Goal: Task Accomplishment & Management: Use online tool/utility

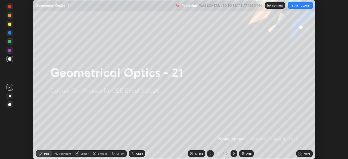
scroll to position [159, 348]
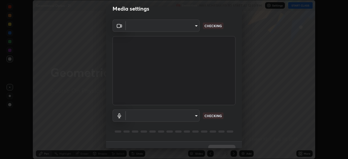
type input "ab575cb34c87f85e5516d662d1ce61e9bdcdf9427f029c366d32db6494063bf2"
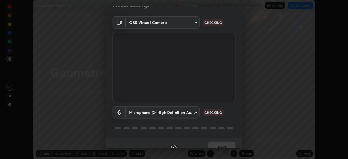
scroll to position [19, 0]
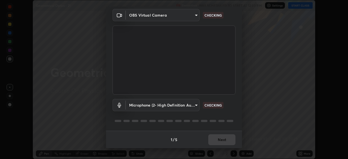
click at [194, 106] on body "Erase all Geometrical Optics - 21 Recording WAS SCHEDULED TO START AT 12:50 PM …" at bounding box center [174, 79] width 348 height 159
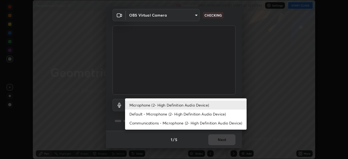
click at [188, 116] on li "Default - Microphone (2- High Definition Audio Device)" at bounding box center [185, 113] width 121 height 9
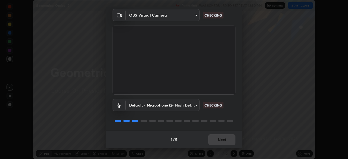
click at [191, 104] on body "Erase all Geometrical Optics - 21 Recording WAS SCHEDULED TO START AT 12:50 PM …" at bounding box center [174, 79] width 348 height 159
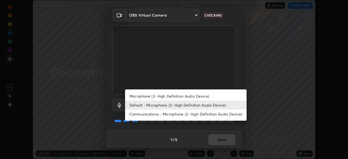
click at [187, 96] on li "Microphone (2- High Definition Audio Device)" at bounding box center [185, 96] width 121 height 9
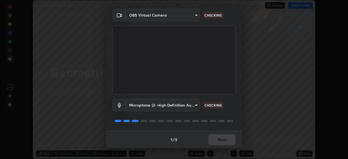
type input "ed763d68ec3e2e3c9c4a715b2cda8bbe32e246cc1b8ba6137e6a4bc4c77b2f2c"
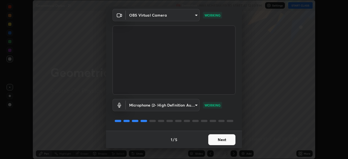
click at [215, 140] on button "Next" at bounding box center [221, 139] width 27 height 11
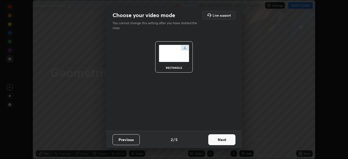
scroll to position [0, 0]
click at [215, 141] on button "Next" at bounding box center [221, 139] width 27 height 11
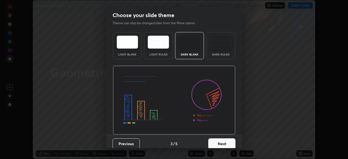
click at [218, 142] on button "Next" at bounding box center [221, 143] width 27 height 11
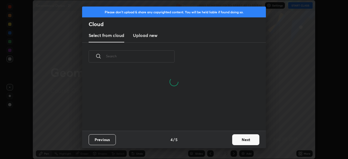
scroll to position [60, 174]
click at [241, 138] on button "Next" at bounding box center [245, 139] width 27 height 11
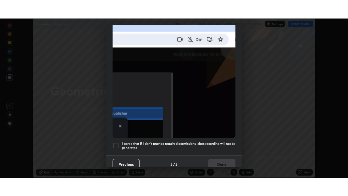
scroll to position [130, 0]
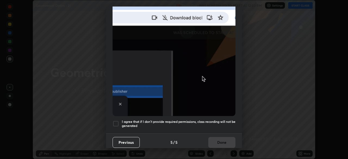
click at [204, 119] on h5 "I agree that if I don't provide required permissions, class recording will not …" at bounding box center [179, 123] width 114 height 8
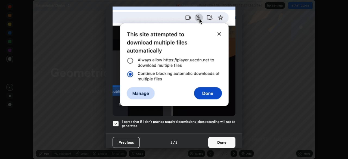
click at [218, 139] on button "Done" at bounding box center [221, 142] width 27 height 11
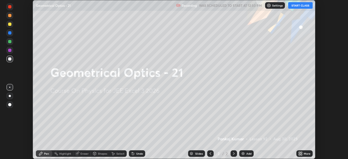
click at [298, 5] on button "START CLASS" at bounding box center [300, 5] width 24 height 7
click at [302, 153] on div "More" at bounding box center [304, 153] width 16 height 7
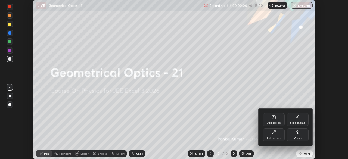
click at [273, 134] on icon at bounding box center [273, 132] width 4 height 4
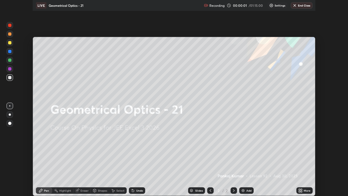
scroll to position [196, 348]
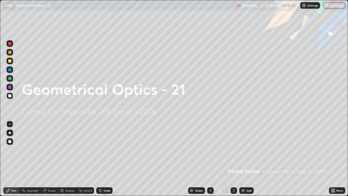
click at [247, 159] on div "Add" at bounding box center [248, 190] width 5 height 3
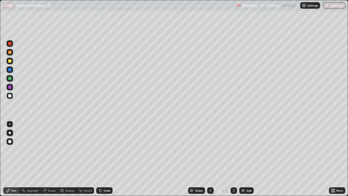
click at [14, 159] on div "Pen" at bounding box center [13, 190] width 5 height 3
click at [10, 61] on div at bounding box center [9, 60] width 3 height 3
click at [66, 159] on div "Shapes" at bounding box center [69, 190] width 9 height 3
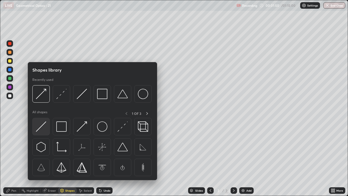
click at [38, 124] on img at bounding box center [41, 126] width 10 height 10
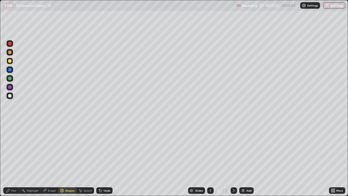
click at [71, 159] on div "Shapes" at bounding box center [67, 190] width 18 height 7
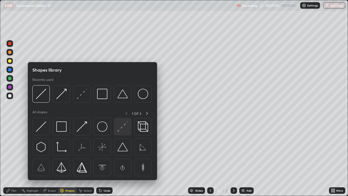
click at [122, 128] on img at bounding box center [122, 126] width 10 height 10
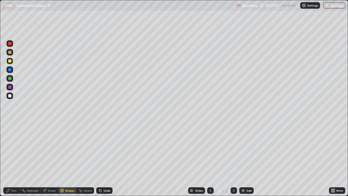
click at [106, 159] on div "Undo" at bounding box center [106, 190] width 7 height 3
click at [67, 159] on div "Shapes" at bounding box center [69, 190] width 9 height 3
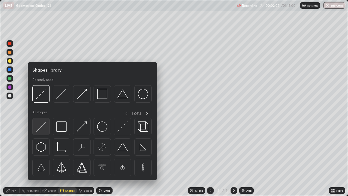
click at [41, 126] on img at bounding box center [41, 126] width 10 height 10
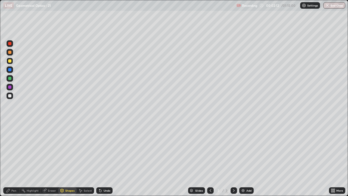
click at [67, 159] on div "Shapes" at bounding box center [69, 190] width 9 height 3
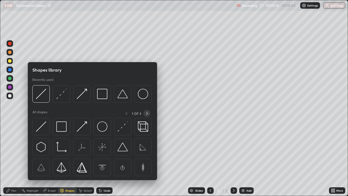
click at [147, 113] on icon at bounding box center [147, 113] width 4 height 4
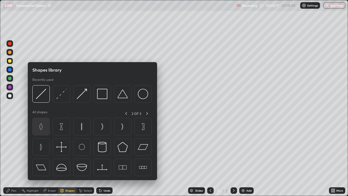
click at [42, 130] on img at bounding box center [41, 126] width 10 height 10
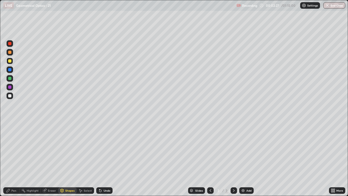
click at [68, 159] on div "Shapes" at bounding box center [67, 190] width 18 height 7
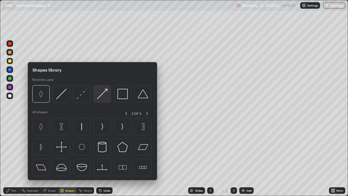
click at [104, 97] on img at bounding box center [102, 94] width 10 height 10
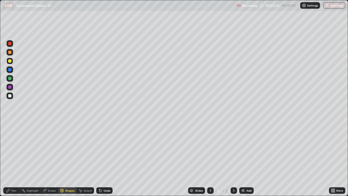
click at [68, 159] on div "Shapes" at bounding box center [67, 190] width 18 height 7
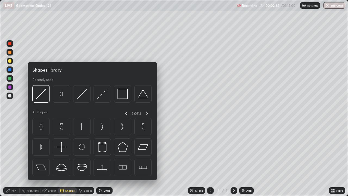
click at [12, 159] on div "Pen" at bounding box center [13, 190] width 5 height 3
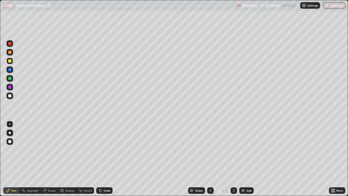
click at [10, 95] on div at bounding box center [9, 95] width 3 height 3
click at [65, 159] on div "Shapes" at bounding box center [69, 190] width 9 height 3
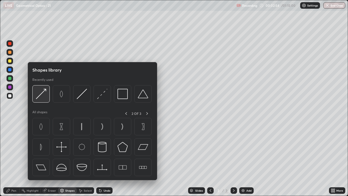
click at [40, 97] on img at bounding box center [41, 94] width 10 height 10
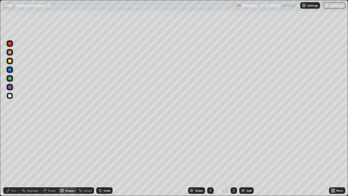
click at [12, 159] on div "Pen" at bounding box center [13, 190] width 5 height 3
click at [67, 159] on div "Shapes" at bounding box center [69, 190] width 9 height 3
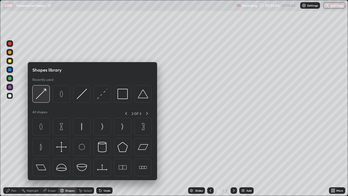
click at [42, 96] on img at bounding box center [41, 94] width 10 height 10
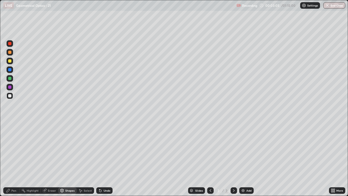
click at [9, 78] on div at bounding box center [9, 78] width 3 height 3
click at [9, 159] on icon at bounding box center [8, 189] width 3 height 3
click at [68, 159] on div "Shapes" at bounding box center [67, 190] width 18 height 7
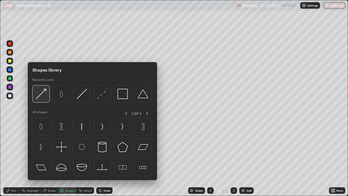
click at [42, 96] on img at bounding box center [41, 94] width 10 height 10
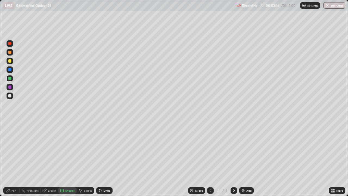
click at [9, 159] on icon at bounding box center [8, 189] width 3 height 3
click at [12, 95] on div at bounding box center [10, 95] width 7 height 7
click at [11, 95] on div at bounding box center [9, 95] width 3 height 3
click at [10, 95] on div at bounding box center [9, 95] width 3 height 3
click at [11, 159] on div "Pen" at bounding box center [11, 190] width 16 height 7
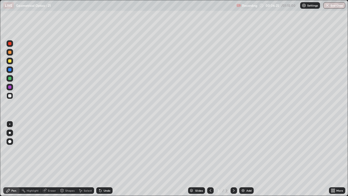
click at [10, 95] on div at bounding box center [9, 95] width 3 height 3
click at [104, 159] on div "Undo" at bounding box center [106, 190] width 7 height 3
click at [68, 159] on div "Shapes" at bounding box center [67, 190] width 18 height 7
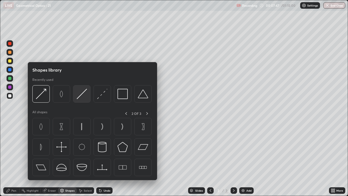
click at [84, 95] on img at bounding box center [82, 94] width 10 height 10
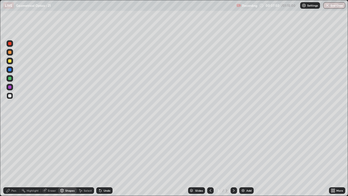
click at [4, 159] on div "Pen" at bounding box center [11, 190] width 16 height 7
click at [12, 96] on div at bounding box center [10, 95] width 7 height 7
click at [49, 159] on div "Eraser" at bounding box center [52, 190] width 8 height 3
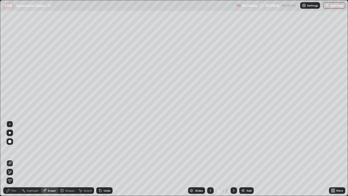
click at [50, 159] on div "Eraser" at bounding box center [52, 190] width 8 height 3
click at [10, 159] on icon at bounding box center [10, 171] width 3 height 3
click at [9, 159] on icon at bounding box center [8, 189] width 3 height 3
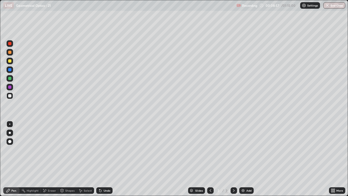
click at [48, 159] on div "Eraser" at bounding box center [49, 190] width 17 height 7
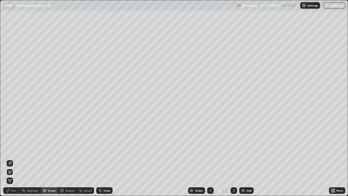
click at [11, 159] on div "Pen" at bounding box center [11, 190] width 16 height 7
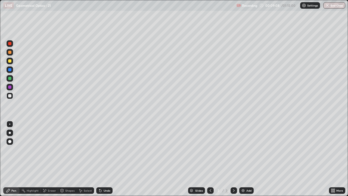
click at [10, 95] on div at bounding box center [9, 95] width 3 height 3
click at [103, 159] on div "Undo" at bounding box center [106, 190] width 7 height 3
click at [248, 159] on div "Add" at bounding box center [248, 190] width 5 height 3
click at [11, 96] on div at bounding box center [9, 95] width 3 height 3
click at [12, 159] on div "Pen" at bounding box center [13, 190] width 5 height 3
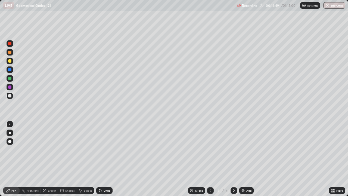
click at [13, 159] on div "Pen" at bounding box center [11, 190] width 16 height 7
click at [10, 96] on div at bounding box center [9, 95] width 3 height 3
click at [210, 159] on icon at bounding box center [210, 190] width 4 height 4
click at [48, 159] on div "Eraser" at bounding box center [49, 190] width 17 height 7
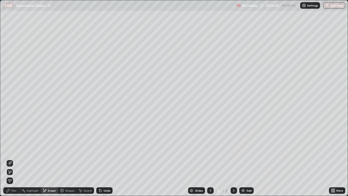
click at [105, 159] on div "Undo" at bounding box center [106, 190] width 7 height 3
click at [106, 159] on div "Undo" at bounding box center [106, 190] width 7 height 3
click at [105, 159] on div "Undo" at bounding box center [106, 190] width 7 height 3
click at [109, 159] on div "Undo" at bounding box center [104, 190] width 16 height 7
click at [9, 159] on div "Pen" at bounding box center [11, 190] width 16 height 7
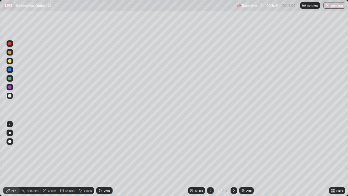
click at [10, 68] on div at bounding box center [9, 69] width 3 height 3
click at [107, 159] on div "Undo" at bounding box center [104, 190] width 16 height 7
click at [108, 159] on div "Undo" at bounding box center [104, 190] width 16 height 7
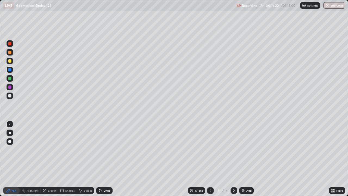
click at [108, 159] on div "Undo" at bounding box center [104, 190] width 16 height 7
click at [70, 159] on div "Shapes" at bounding box center [69, 190] width 9 height 3
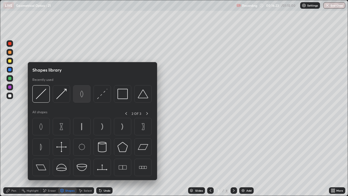
click at [81, 96] on img at bounding box center [82, 94] width 10 height 10
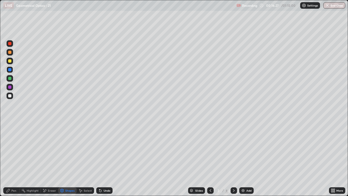
click at [107, 159] on div "Undo" at bounding box center [106, 190] width 7 height 3
click at [49, 159] on div "Eraser" at bounding box center [52, 190] width 8 height 3
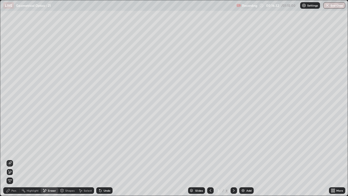
click at [10, 159] on icon at bounding box center [10, 162] width 3 height 3
click at [12, 159] on div "Pen" at bounding box center [13, 190] width 5 height 3
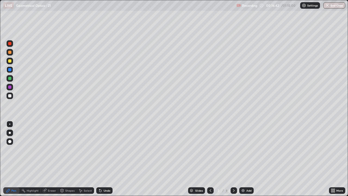
click at [10, 96] on div at bounding box center [9, 95] width 3 height 3
click at [66, 159] on div "Shapes" at bounding box center [69, 190] width 9 height 3
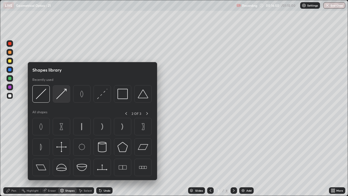
click at [65, 95] on img at bounding box center [61, 94] width 10 height 10
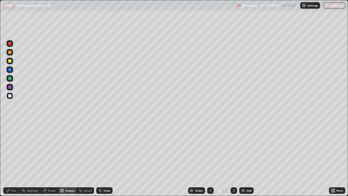
click at [10, 61] on div at bounding box center [9, 60] width 3 height 3
click at [12, 159] on div "Pen" at bounding box center [13, 190] width 5 height 3
click at [70, 159] on div "Shapes" at bounding box center [69, 190] width 9 height 3
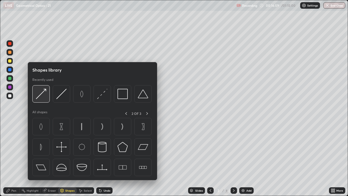
click at [43, 93] on img at bounding box center [41, 94] width 10 height 10
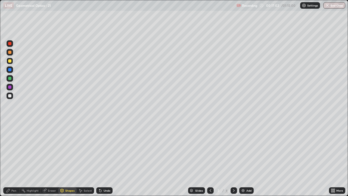
click at [9, 159] on icon at bounding box center [8, 190] width 4 height 4
click at [233, 159] on icon at bounding box center [233, 190] width 4 height 4
click at [68, 159] on div "Shapes" at bounding box center [69, 190] width 9 height 3
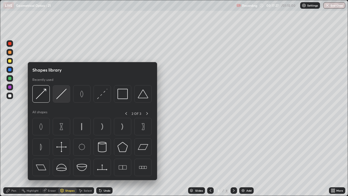
click at [62, 95] on img at bounding box center [61, 94] width 10 height 10
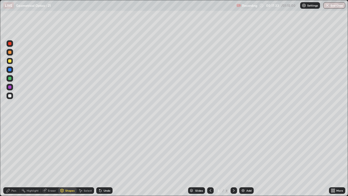
click at [13, 159] on div "Pen" at bounding box center [11, 190] width 16 height 7
click at [10, 159] on div "Pen" at bounding box center [11, 190] width 16 height 7
click at [10, 95] on div at bounding box center [9, 95] width 3 height 3
click at [209, 159] on icon at bounding box center [210, 190] width 4 height 4
click at [233, 159] on icon at bounding box center [233, 190] width 4 height 4
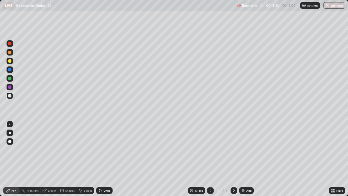
click at [12, 159] on div "Pen" at bounding box center [11, 190] width 16 height 7
click at [106, 159] on div "Undo" at bounding box center [106, 190] width 7 height 3
click at [105, 159] on div "Undo" at bounding box center [104, 190] width 16 height 7
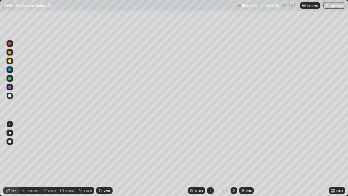
click at [104, 159] on div "Undo" at bounding box center [104, 190] width 16 height 7
click at [210, 159] on icon at bounding box center [210, 190] width 4 height 4
click at [69, 159] on div "Shapes" at bounding box center [67, 190] width 18 height 7
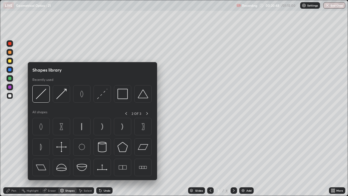
click at [65, 159] on div "Shapes" at bounding box center [67, 190] width 18 height 7
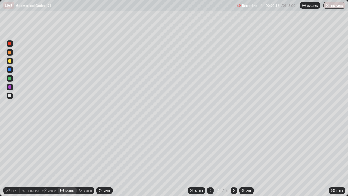
click at [65, 159] on div "Shapes" at bounding box center [69, 190] width 9 height 3
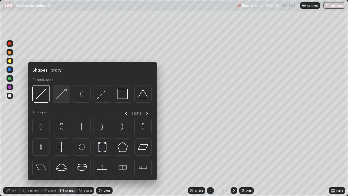
click at [61, 95] on img at bounding box center [61, 94] width 10 height 10
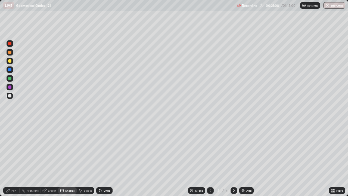
click at [67, 159] on div "Shapes" at bounding box center [67, 190] width 18 height 7
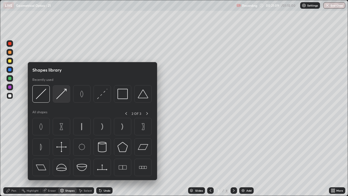
click at [62, 96] on img at bounding box center [61, 94] width 10 height 10
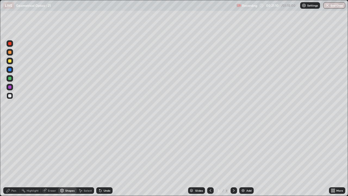
click at [10, 86] on div at bounding box center [9, 86] width 3 height 3
click at [10, 159] on div "Pen" at bounding box center [11, 190] width 16 height 7
click at [233, 159] on icon at bounding box center [233, 190] width 4 height 4
click at [209, 159] on div at bounding box center [210, 190] width 7 height 7
click at [233, 159] on icon at bounding box center [234, 190] width 2 height 3
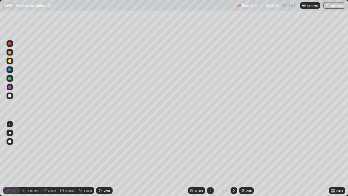
click at [11, 159] on div "Pen" at bounding box center [11, 190] width 16 height 7
click at [10, 95] on div at bounding box center [9, 95] width 3 height 3
click at [50, 159] on div "Eraser" at bounding box center [49, 190] width 17 height 7
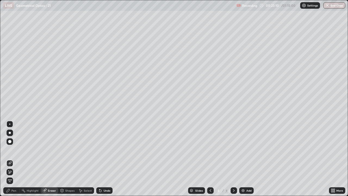
click at [9, 159] on icon at bounding box center [10, 171] width 4 height 5
click at [8, 159] on icon at bounding box center [8, 190] width 4 height 4
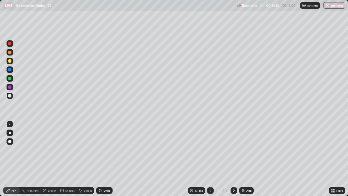
click at [68, 159] on div "Shapes" at bounding box center [69, 190] width 9 height 3
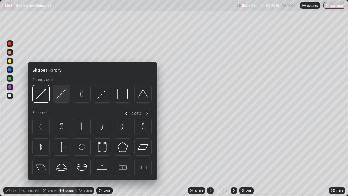
click at [64, 95] on img at bounding box center [61, 94] width 10 height 10
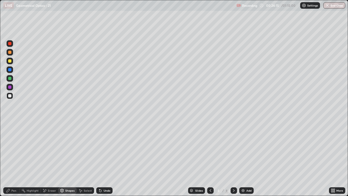
click at [10, 87] on div at bounding box center [9, 86] width 3 height 3
click at [210, 159] on icon at bounding box center [210, 190] width 4 height 4
click at [233, 159] on icon at bounding box center [233, 190] width 4 height 4
click at [209, 159] on icon at bounding box center [210, 190] width 4 height 4
click at [233, 159] on icon at bounding box center [233, 190] width 4 height 4
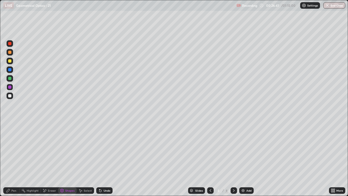
click at [10, 61] on div at bounding box center [9, 60] width 3 height 3
click at [68, 159] on div "Shapes" at bounding box center [69, 190] width 9 height 3
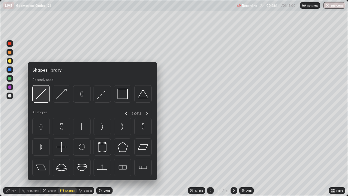
click at [40, 96] on img at bounding box center [41, 94] width 10 height 10
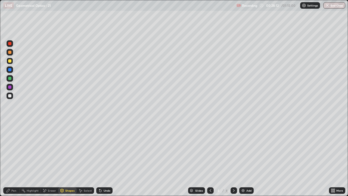
click at [8, 79] on div at bounding box center [9, 78] width 3 height 3
click at [8, 159] on icon at bounding box center [8, 189] width 3 height 3
click at [10, 96] on div at bounding box center [9, 95] width 3 height 3
click at [10, 95] on div at bounding box center [9, 95] width 3 height 3
click at [209, 159] on icon at bounding box center [210, 190] width 4 height 4
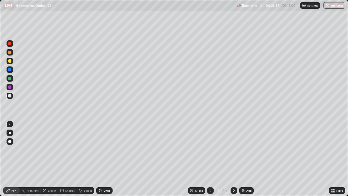
click at [232, 159] on icon at bounding box center [233, 190] width 4 height 4
click at [109, 159] on div "Undo" at bounding box center [106, 190] width 7 height 3
click at [107, 159] on div "Undo" at bounding box center [106, 190] width 7 height 3
click at [233, 159] on icon at bounding box center [233, 190] width 4 height 4
click at [245, 159] on div "Add" at bounding box center [246, 190] width 14 height 7
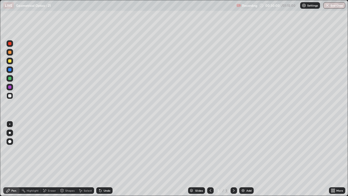
click at [67, 159] on div "Shapes" at bounding box center [67, 190] width 18 height 7
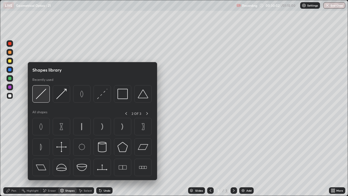
click at [43, 94] on img at bounding box center [41, 94] width 10 height 10
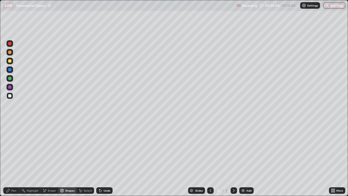
click at [105, 159] on div "Undo" at bounding box center [106, 190] width 7 height 3
click at [63, 159] on icon at bounding box center [62, 189] width 3 height 3
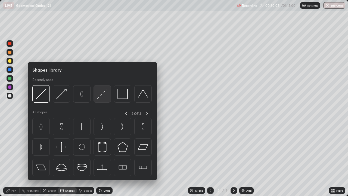
click at [102, 95] on img at bounding box center [102, 94] width 10 height 10
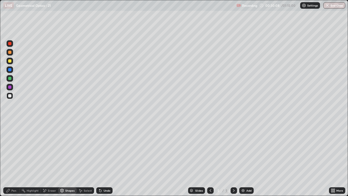
click at [66, 159] on div "Shapes" at bounding box center [67, 190] width 18 height 7
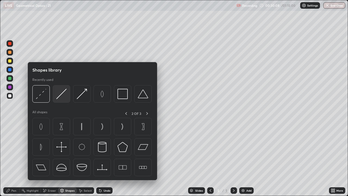
click at [62, 96] on img at bounding box center [61, 94] width 10 height 10
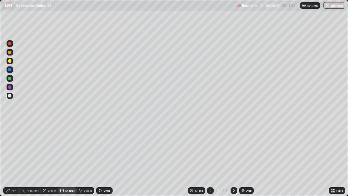
click at [67, 159] on div "Shapes" at bounding box center [67, 190] width 18 height 7
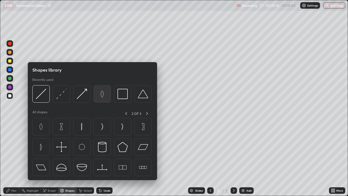
click at [103, 93] on img at bounding box center [102, 94] width 10 height 10
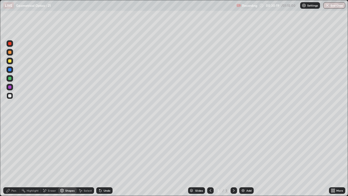
click at [104, 159] on div "Undo" at bounding box center [106, 190] width 7 height 3
click at [66, 159] on div "Shapes" at bounding box center [67, 190] width 18 height 7
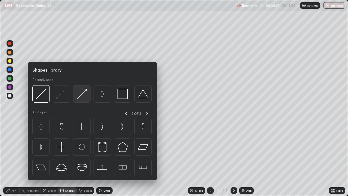
click at [82, 96] on img at bounding box center [82, 94] width 10 height 10
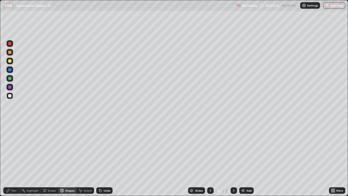
click at [107, 159] on div "Undo" at bounding box center [106, 190] width 7 height 3
click at [68, 159] on div "Shapes" at bounding box center [69, 190] width 9 height 3
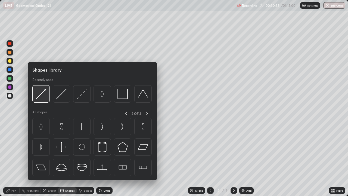
click at [40, 94] on img at bounding box center [41, 94] width 10 height 10
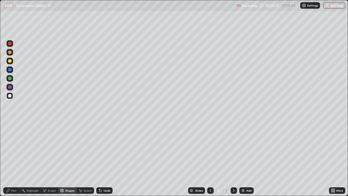
click at [11, 159] on div "Pen" at bounding box center [11, 190] width 16 height 7
click at [9, 96] on div at bounding box center [9, 95] width 3 height 3
click at [68, 159] on div "Shapes" at bounding box center [69, 190] width 9 height 3
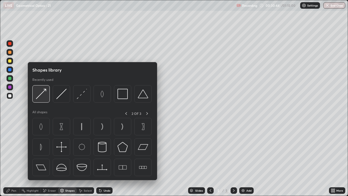
click at [42, 94] on img at bounding box center [41, 94] width 10 height 10
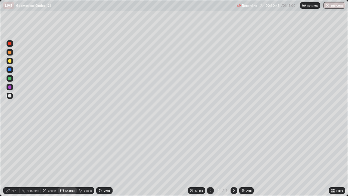
click at [9, 61] on div at bounding box center [9, 60] width 3 height 3
click at [11, 159] on div "Pen" at bounding box center [11, 190] width 16 height 7
click at [71, 159] on div "Shapes" at bounding box center [67, 190] width 18 height 7
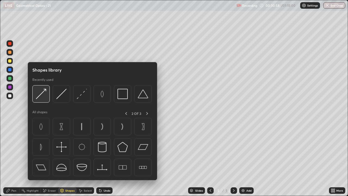
click at [43, 93] on img at bounding box center [41, 94] width 10 height 10
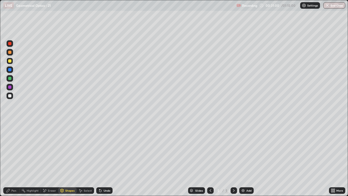
click at [12, 159] on div "Pen" at bounding box center [13, 190] width 5 height 3
click at [210, 159] on icon at bounding box center [210, 190] width 4 height 4
click at [233, 159] on icon at bounding box center [233, 190] width 4 height 4
click at [47, 159] on div "Eraser" at bounding box center [49, 190] width 17 height 7
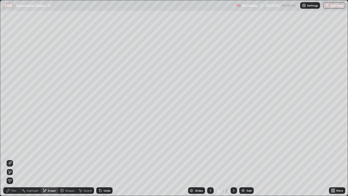
click at [70, 159] on div "Shapes" at bounding box center [67, 190] width 18 height 7
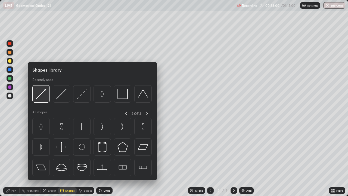
click at [41, 94] on img at bounding box center [41, 94] width 10 height 10
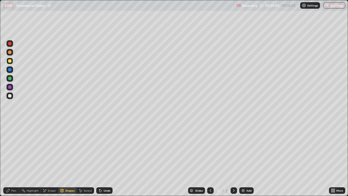
click at [9, 78] on div at bounding box center [9, 78] width 3 height 3
click at [107, 159] on div "Undo" at bounding box center [106, 190] width 7 height 3
click at [9, 159] on icon at bounding box center [8, 190] width 4 height 4
click at [67, 159] on div "Shapes" at bounding box center [67, 190] width 18 height 7
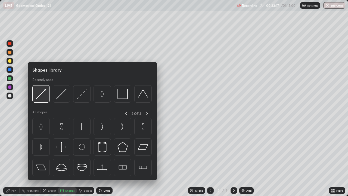
click at [42, 93] on img at bounding box center [41, 94] width 10 height 10
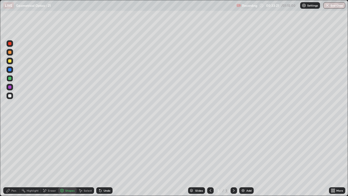
click at [12, 159] on div "Pen" at bounding box center [13, 190] width 5 height 3
click at [8, 70] on div at bounding box center [9, 69] width 3 height 3
click at [66, 159] on div "Shapes" at bounding box center [69, 190] width 9 height 3
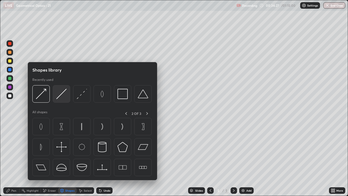
click at [59, 95] on img at bounding box center [61, 94] width 10 height 10
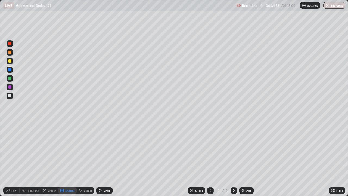
click at [10, 96] on div at bounding box center [9, 95] width 3 height 3
click at [10, 159] on icon at bounding box center [8, 190] width 4 height 4
click at [10, 61] on div at bounding box center [9, 60] width 3 height 3
click at [49, 159] on div "Eraser" at bounding box center [52, 190] width 8 height 3
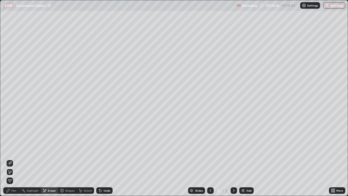
click at [12, 159] on div "Pen" at bounding box center [11, 190] width 16 height 7
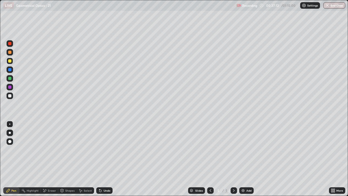
click at [67, 159] on div "Shapes" at bounding box center [67, 190] width 18 height 7
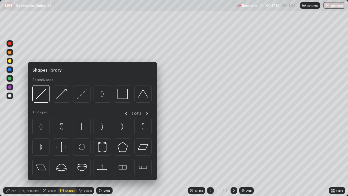
click at [9, 88] on div at bounding box center [9, 86] width 3 height 3
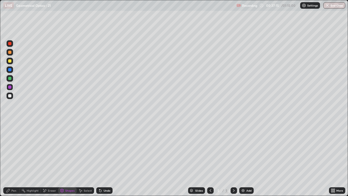
click at [65, 159] on div "Shapes" at bounding box center [69, 190] width 9 height 3
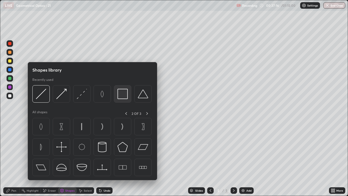
click at [122, 96] on img at bounding box center [122, 94] width 10 height 10
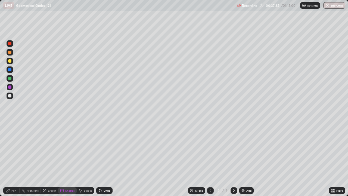
click at [68, 159] on div "Shapes" at bounding box center [69, 190] width 9 height 3
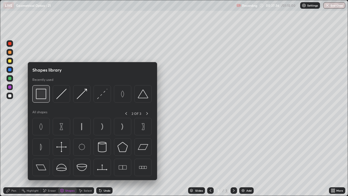
click at [41, 97] on img at bounding box center [41, 94] width 10 height 10
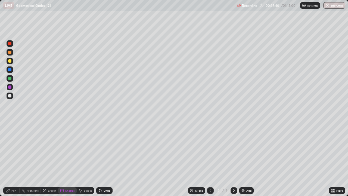
click at [13, 159] on div "Pen" at bounding box center [13, 190] width 5 height 3
click at [210, 159] on icon at bounding box center [210, 190] width 4 height 4
click at [209, 159] on icon at bounding box center [210, 190] width 4 height 4
click at [210, 159] on icon at bounding box center [210, 190] width 4 height 4
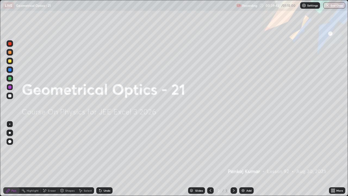
click at [233, 159] on icon at bounding box center [233, 190] width 4 height 4
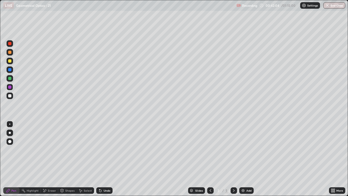
click at [233, 159] on icon at bounding box center [234, 190] width 2 height 3
click at [209, 159] on icon at bounding box center [210, 190] width 4 height 4
click at [232, 159] on icon at bounding box center [233, 190] width 4 height 4
click at [209, 159] on icon at bounding box center [210, 190] width 4 height 4
click at [232, 159] on icon at bounding box center [233, 190] width 4 height 4
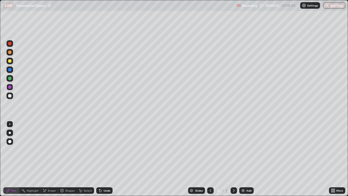
click at [232, 159] on icon at bounding box center [233, 190] width 4 height 4
click at [247, 159] on div "Add" at bounding box center [248, 190] width 5 height 3
click at [10, 95] on div at bounding box center [9, 95] width 3 height 3
click at [70, 159] on div "Shapes" at bounding box center [69, 190] width 9 height 3
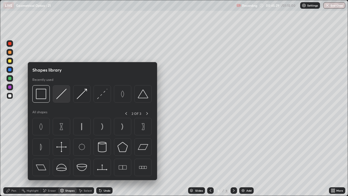
click at [62, 96] on img at bounding box center [61, 94] width 10 height 10
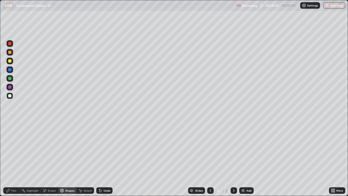
click at [13, 159] on div "Pen" at bounding box center [11, 190] width 16 height 7
click at [65, 159] on div "Shapes" at bounding box center [67, 190] width 18 height 7
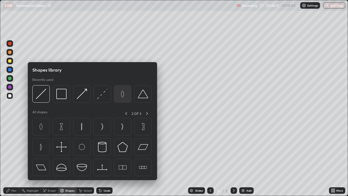
click at [124, 98] on img at bounding box center [122, 94] width 10 height 10
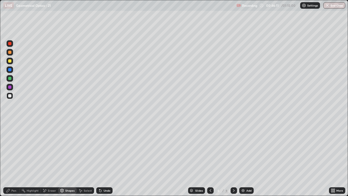
click at [10, 61] on div at bounding box center [9, 60] width 3 height 3
click at [68, 159] on div "Shapes" at bounding box center [67, 190] width 18 height 7
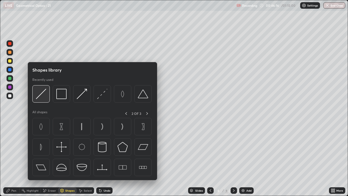
click at [40, 94] on img at bounding box center [41, 94] width 10 height 10
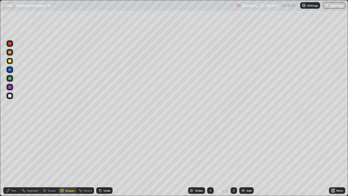
click at [68, 159] on div "Shapes" at bounding box center [69, 190] width 9 height 3
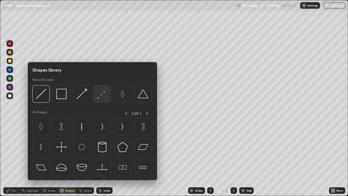
click at [103, 97] on img at bounding box center [102, 94] width 10 height 10
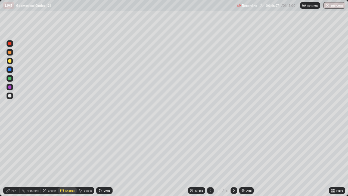
click at [67, 159] on div "Shapes" at bounding box center [69, 190] width 9 height 3
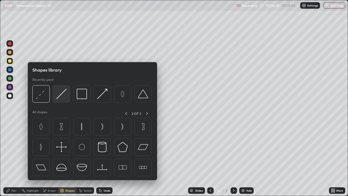
click at [62, 96] on img at bounding box center [61, 94] width 10 height 10
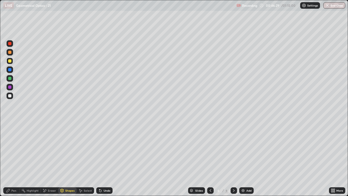
click at [9, 70] on div at bounding box center [9, 69] width 3 height 3
click at [105, 159] on div "Undo" at bounding box center [106, 190] width 7 height 3
click at [10, 159] on icon at bounding box center [8, 190] width 4 height 4
click at [10, 96] on div at bounding box center [9, 95] width 3 height 3
click at [69, 159] on div "Shapes" at bounding box center [69, 190] width 9 height 3
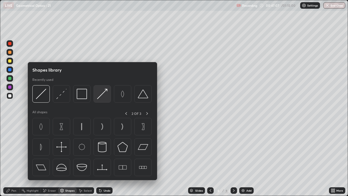
click at [103, 95] on img at bounding box center [102, 94] width 10 height 10
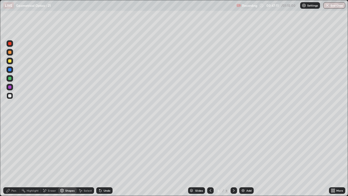
click at [13, 159] on div "Pen" at bounding box center [11, 190] width 16 height 7
click at [10, 159] on icon at bounding box center [8, 190] width 4 height 4
click at [10, 94] on div at bounding box center [9, 95] width 3 height 3
click at [13, 159] on div "Pen" at bounding box center [13, 190] width 5 height 3
click at [11, 95] on div at bounding box center [9, 95] width 3 height 3
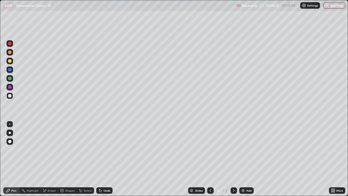
click at [65, 159] on div "Shapes" at bounding box center [67, 190] width 18 height 7
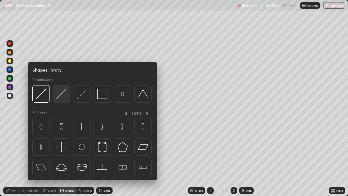
click at [62, 96] on img at bounding box center [61, 94] width 10 height 10
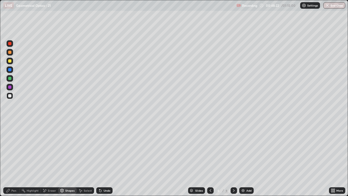
click at [9, 61] on div at bounding box center [9, 60] width 3 height 3
click at [68, 159] on div "Shapes" at bounding box center [69, 190] width 9 height 3
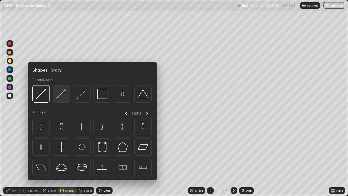
click at [62, 94] on img at bounding box center [61, 94] width 10 height 10
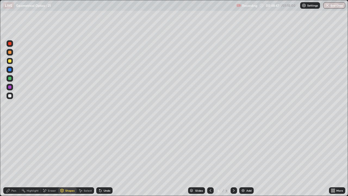
click at [68, 159] on div "Shapes" at bounding box center [69, 190] width 9 height 3
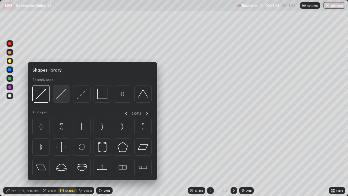
click at [61, 95] on img at bounding box center [61, 94] width 10 height 10
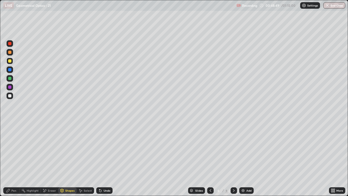
click at [10, 86] on div at bounding box center [9, 86] width 3 height 3
click at [12, 159] on div "Pen" at bounding box center [13, 190] width 5 height 3
click at [67, 159] on div "Shapes" at bounding box center [69, 190] width 9 height 3
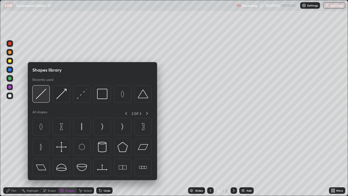
click at [42, 95] on img at bounding box center [41, 94] width 10 height 10
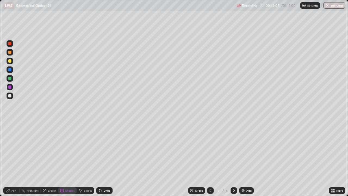
click at [8, 78] on div at bounding box center [9, 78] width 3 height 3
click at [8, 159] on icon at bounding box center [8, 189] width 3 height 3
click at [10, 96] on div at bounding box center [9, 95] width 3 height 3
click at [51, 159] on div "Eraser" at bounding box center [49, 190] width 17 height 7
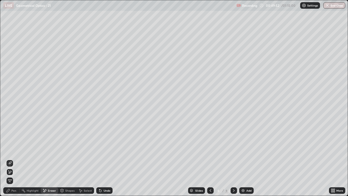
click at [10, 159] on icon at bounding box center [8, 190] width 4 height 4
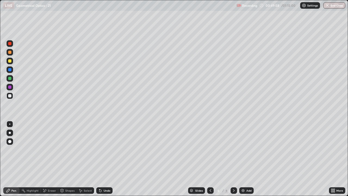
click at [49, 159] on div "Eraser" at bounding box center [52, 190] width 8 height 3
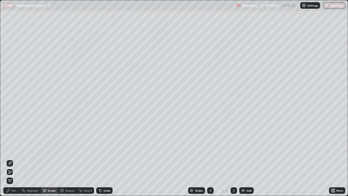
click at [10, 159] on icon at bounding box center [8, 190] width 4 height 4
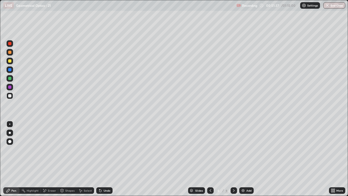
click at [12, 159] on div "Pen" at bounding box center [11, 190] width 16 height 7
click at [10, 95] on div at bounding box center [9, 95] width 3 height 3
click at [248, 159] on div "Add" at bounding box center [246, 190] width 14 height 7
click at [12, 159] on div "Pen" at bounding box center [11, 190] width 16 height 7
click at [10, 95] on div at bounding box center [9, 95] width 3 height 3
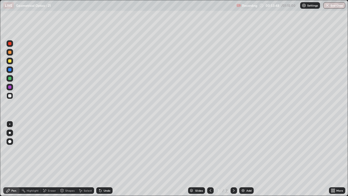
click at [104, 159] on div "Undo" at bounding box center [104, 190] width 16 height 7
click at [69, 159] on div "Shapes" at bounding box center [67, 190] width 18 height 7
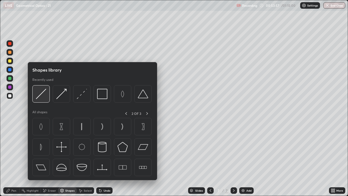
click at [40, 99] on img at bounding box center [41, 94] width 10 height 10
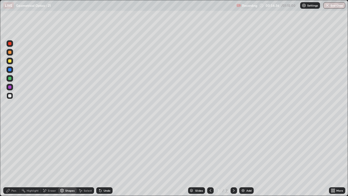
click at [66, 159] on div "Shapes" at bounding box center [69, 190] width 9 height 3
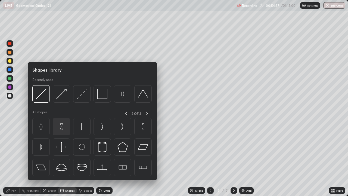
click at [60, 127] on img at bounding box center [61, 126] width 10 height 10
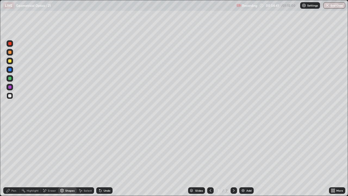
click at [66, 159] on div "Shapes" at bounding box center [69, 190] width 9 height 3
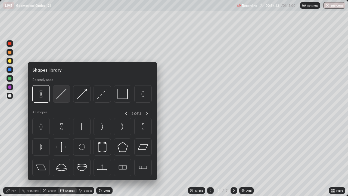
click at [63, 94] on img at bounding box center [61, 94] width 10 height 10
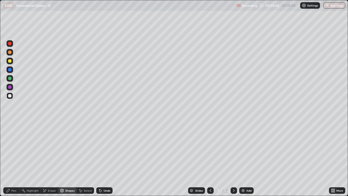
click at [68, 159] on div "Shapes" at bounding box center [69, 190] width 9 height 3
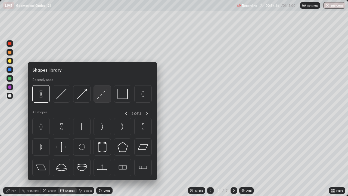
click at [101, 96] on img at bounding box center [102, 94] width 10 height 10
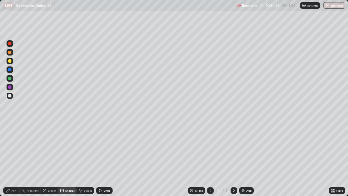
click at [68, 159] on div "Shapes" at bounding box center [69, 190] width 9 height 3
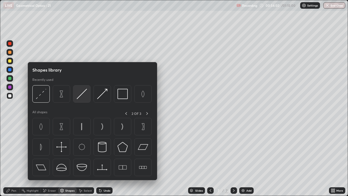
click at [83, 95] on img at bounding box center [82, 94] width 10 height 10
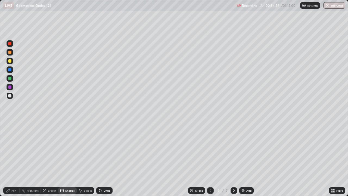
click at [68, 159] on div "Shapes" at bounding box center [69, 190] width 9 height 3
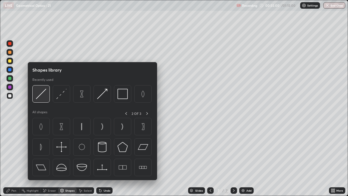
click at [41, 95] on img at bounding box center [41, 94] width 10 height 10
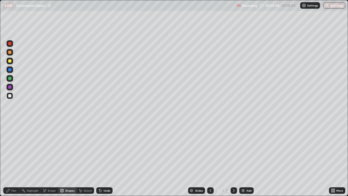
click at [68, 159] on div "Shapes" at bounding box center [69, 190] width 9 height 3
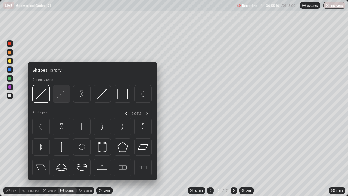
click at [64, 94] on img at bounding box center [61, 94] width 10 height 10
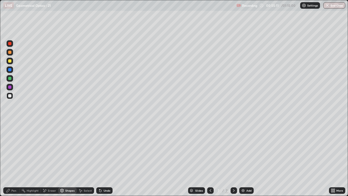
click at [69, 159] on div "Shapes" at bounding box center [69, 190] width 9 height 3
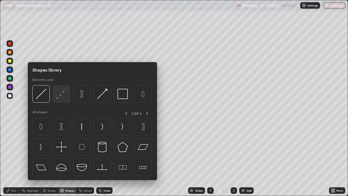
click at [61, 96] on img at bounding box center [61, 94] width 10 height 10
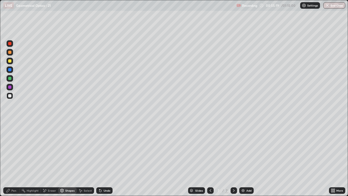
click at [64, 159] on div "Shapes" at bounding box center [67, 190] width 18 height 7
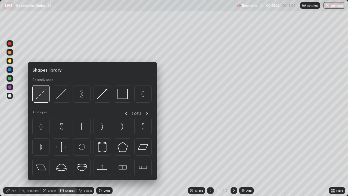
click at [41, 89] on img at bounding box center [41, 94] width 10 height 10
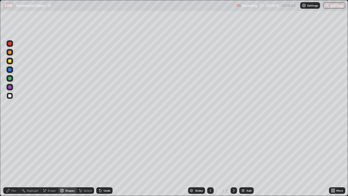
click at [10, 61] on div at bounding box center [9, 60] width 3 height 3
click at [12, 159] on div "Pen" at bounding box center [11, 190] width 16 height 7
click at [66, 159] on div "Shapes" at bounding box center [69, 190] width 9 height 3
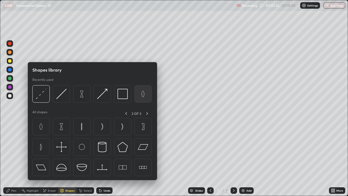
click at [144, 95] on img at bounding box center [143, 94] width 10 height 10
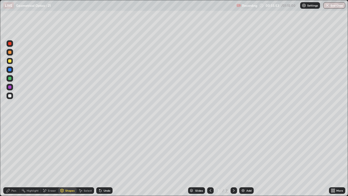
click at [67, 159] on div "Shapes" at bounding box center [67, 190] width 18 height 7
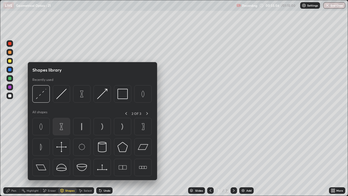
click at [62, 128] on img at bounding box center [61, 126] width 10 height 10
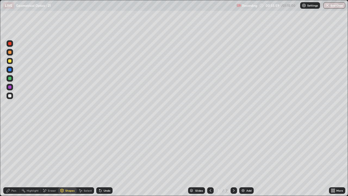
click at [9, 159] on icon at bounding box center [8, 190] width 4 height 4
click at [11, 159] on div "Pen" at bounding box center [11, 190] width 16 height 7
click at [11, 97] on div at bounding box center [9, 95] width 3 height 3
click at [10, 61] on div at bounding box center [9, 60] width 3 height 3
click at [9, 96] on div at bounding box center [9, 95] width 3 height 3
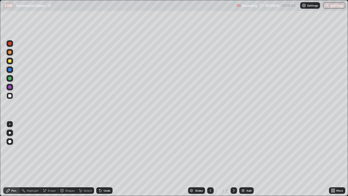
click at [11, 97] on div at bounding box center [9, 95] width 3 height 3
click at [109, 159] on div "Undo" at bounding box center [106, 190] width 7 height 3
click at [248, 159] on div "Add" at bounding box center [248, 190] width 5 height 3
click at [12, 159] on div "Pen" at bounding box center [13, 190] width 5 height 3
click at [210, 159] on icon at bounding box center [210, 190] width 4 height 4
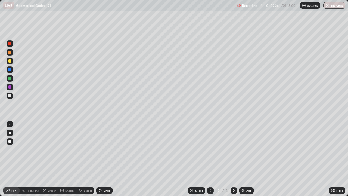
click at [233, 159] on icon at bounding box center [234, 190] width 2 height 3
click at [9, 95] on div at bounding box center [9, 95] width 3 height 3
click at [10, 62] on div at bounding box center [9, 60] width 3 height 3
click at [48, 159] on div "Eraser" at bounding box center [52, 190] width 8 height 3
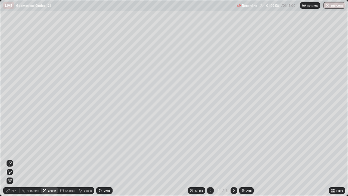
click at [11, 159] on div "Pen" at bounding box center [11, 190] width 16 height 7
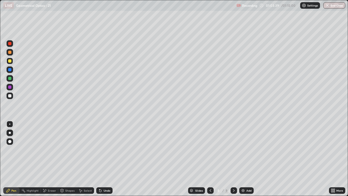
click at [68, 159] on div "Shapes" at bounding box center [67, 190] width 18 height 7
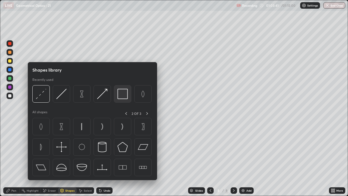
click at [123, 96] on img at bounding box center [122, 94] width 10 height 10
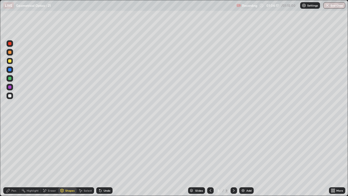
click at [68, 159] on div "Shapes" at bounding box center [69, 190] width 9 height 3
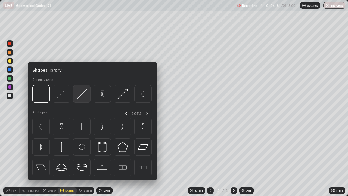
click at [81, 93] on img at bounding box center [82, 94] width 10 height 10
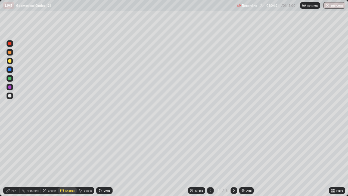
click at [10, 159] on icon at bounding box center [8, 190] width 4 height 4
click at [211, 159] on div at bounding box center [210, 190] width 7 height 7
click at [233, 159] on icon at bounding box center [233, 190] width 4 height 4
click at [12, 98] on div at bounding box center [10, 95] width 7 height 7
click at [11, 97] on div at bounding box center [9, 95] width 3 height 3
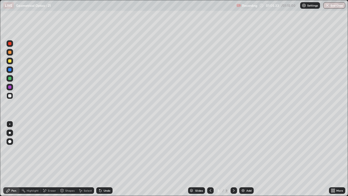
click at [14, 159] on div "Pen" at bounding box center [13, 190] width 5 height 3
click at [66, 159] on div "Shapes" at bounding box center [67, 190] width 18 height 7
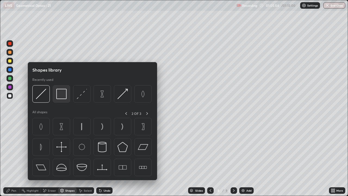
click at [59, 97] on img at bounding box center [61, 94] width 10 height 10
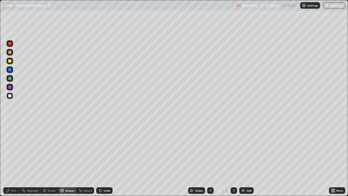
click at [67, 159] on div "Shapes" at bounding box center [69, 190] width 9 height 3
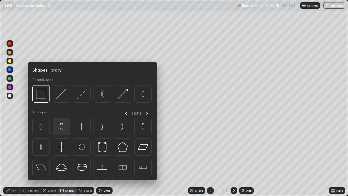
click at [61, 129] on img at bounding box center [61, 126] width 10 height 10
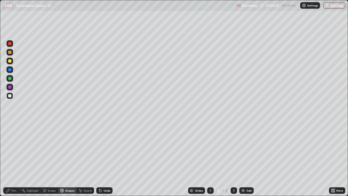
click at [11, 159] on div "Pen" at bounding box center [11, 190] width 16 height 7
click at [330, 5] on button "End Class" at bounding box center [334, 5] width 22 height 7
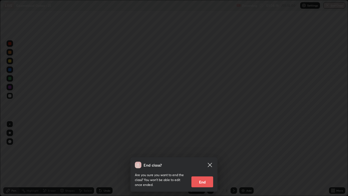
click at [202, 159] on button "End" at bounding box center [202, 181] width 22 height 11
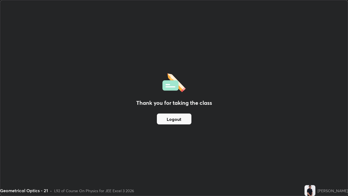
click at [175, 117] on button "Logout" at bounding box center [174, 118] width 34 height 11
